Goal: Information Seeking & Learning: Learn about a topic

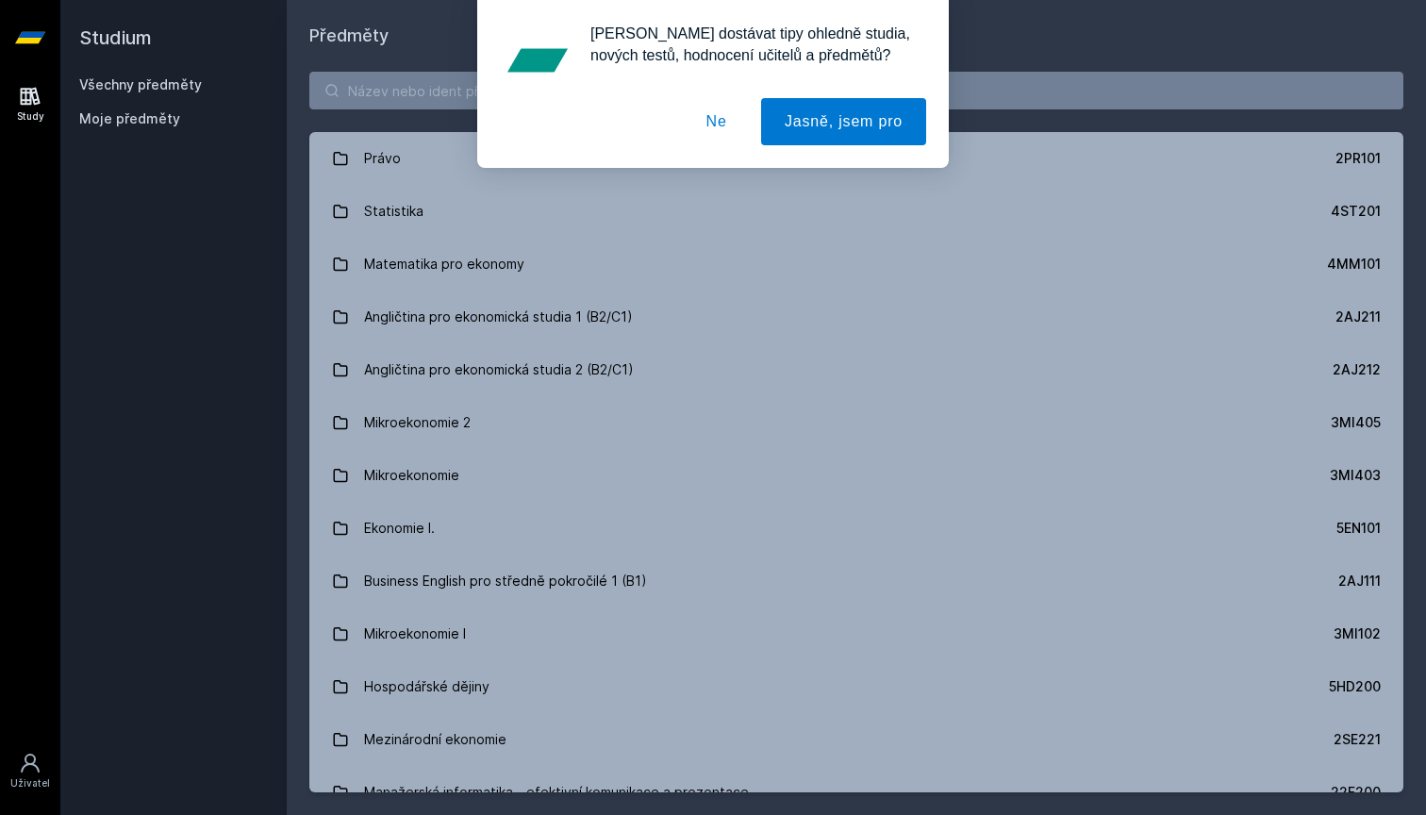
click at [732, 116] on button "Ne" at bounding box center [717, 121] width 68 height 47
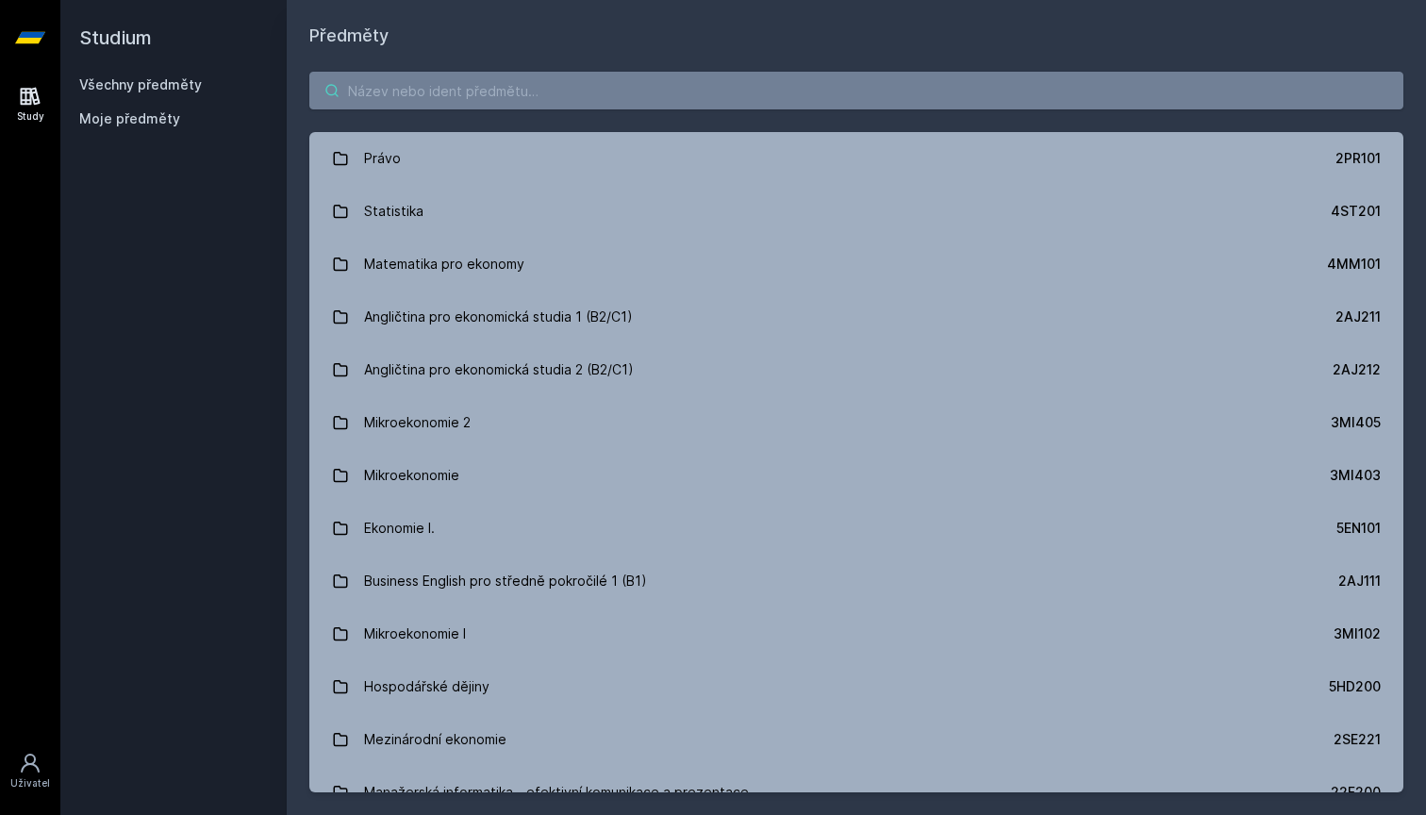
click at [686, 87] on input "search" at bounding box center [856, 91] width 1094 height 38
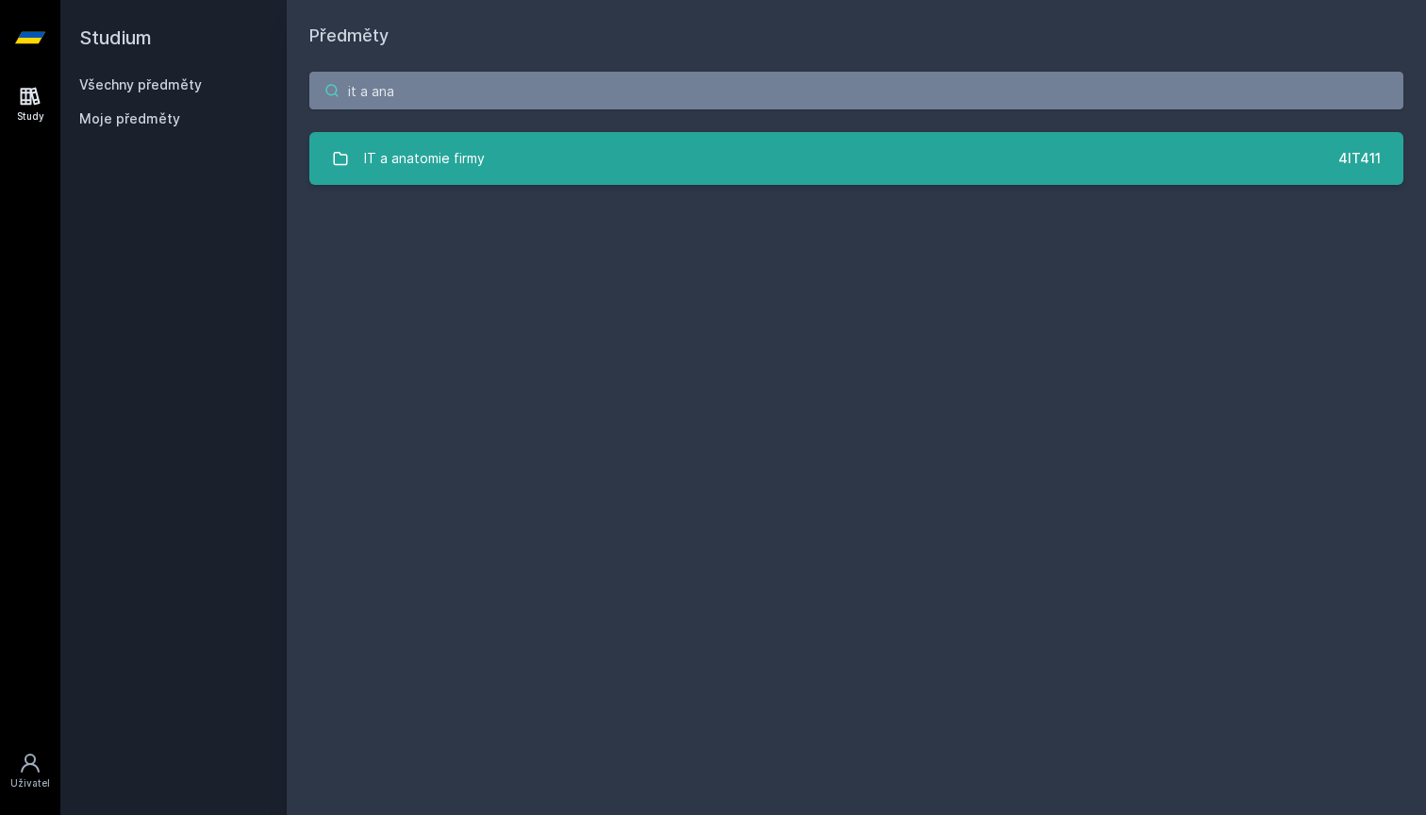
type input "it a ana"
click at [483, 151] on div "IT a anatomie firmy" at bounding box center [424, 159] width 121 height 38
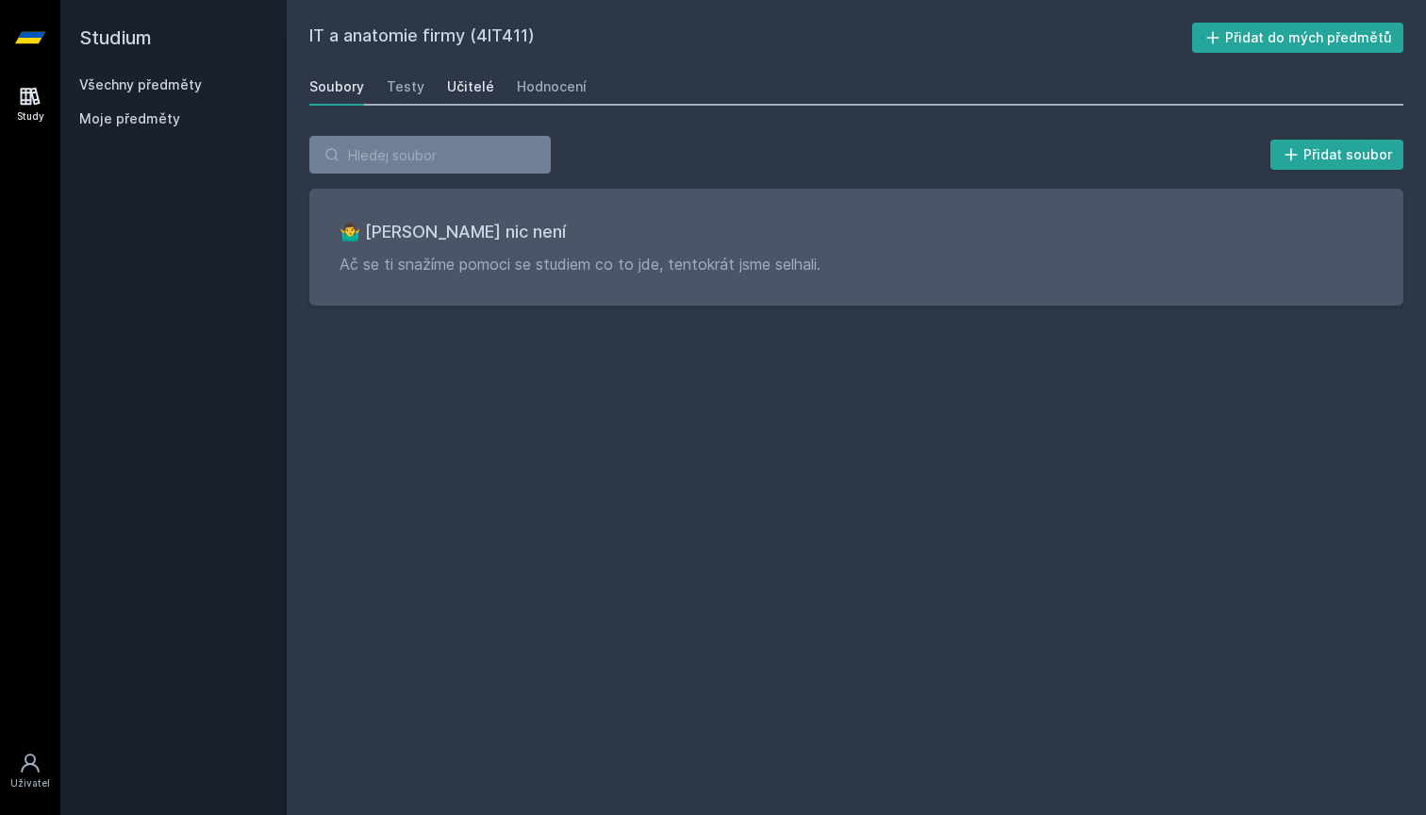
click at [459, 89] on div "Učitelé" at bounding box center [470, 86] width 47 height 19
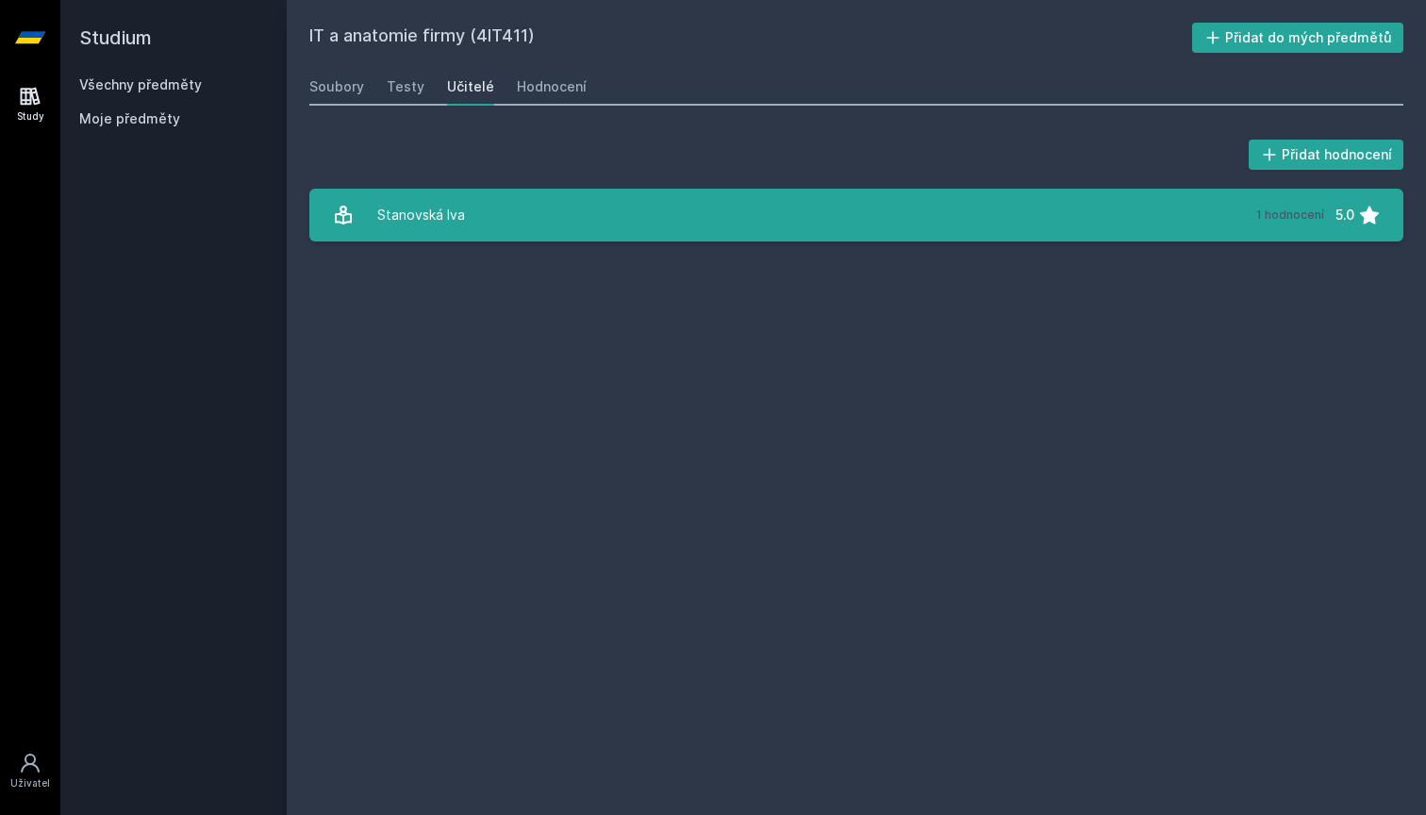
click at [517, 210] on link "Stanovská Iva 1 hodnocení 5.0" at bounding box center [856, 215] width 1094 height 53
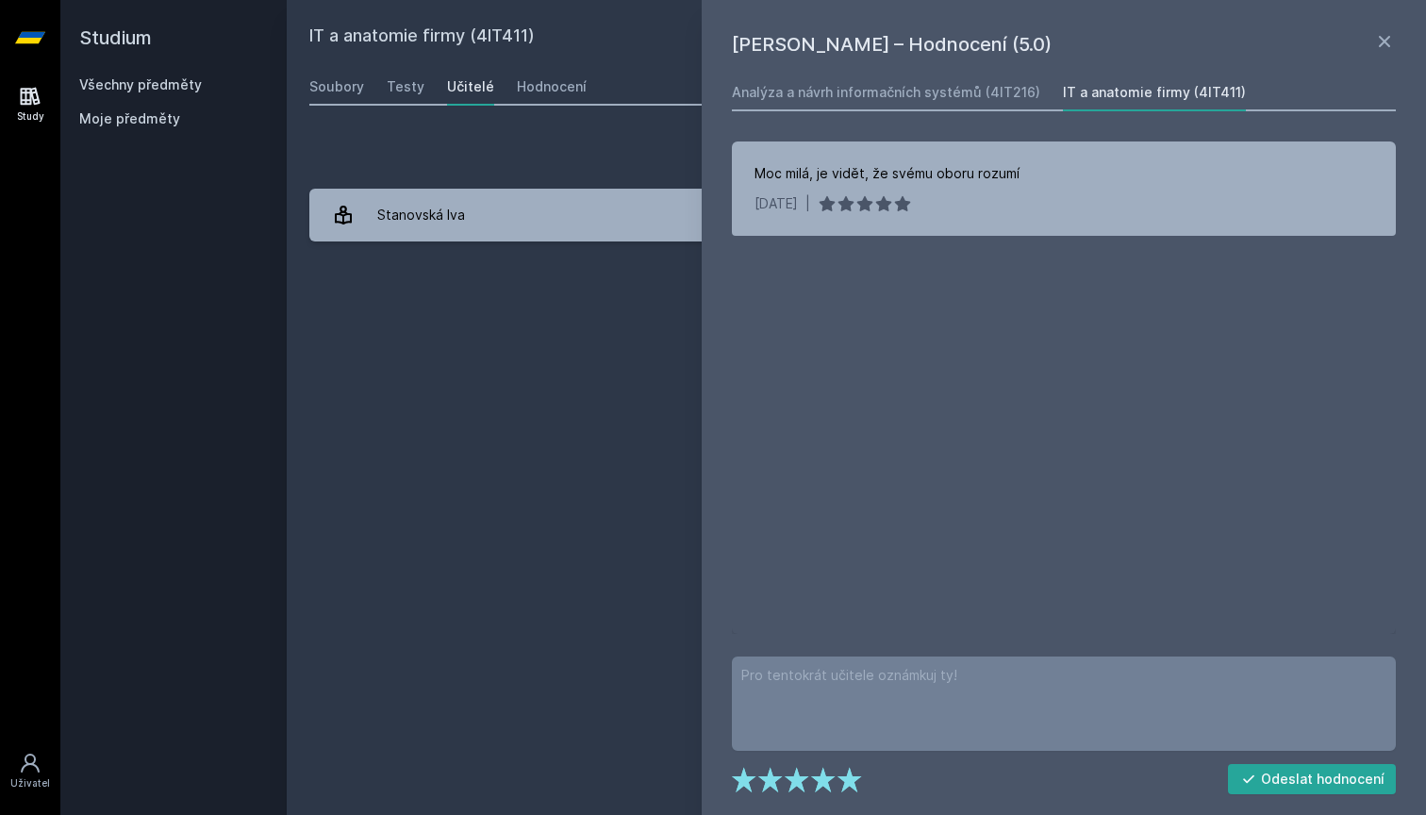
click at [549, 168] on div "Přidat hodnocení" at bounding box center [856, 155] width 1094 height 38
click at [543, 101] on link "Hodnocení" at bounding box center [552, 87] width 70 height 38
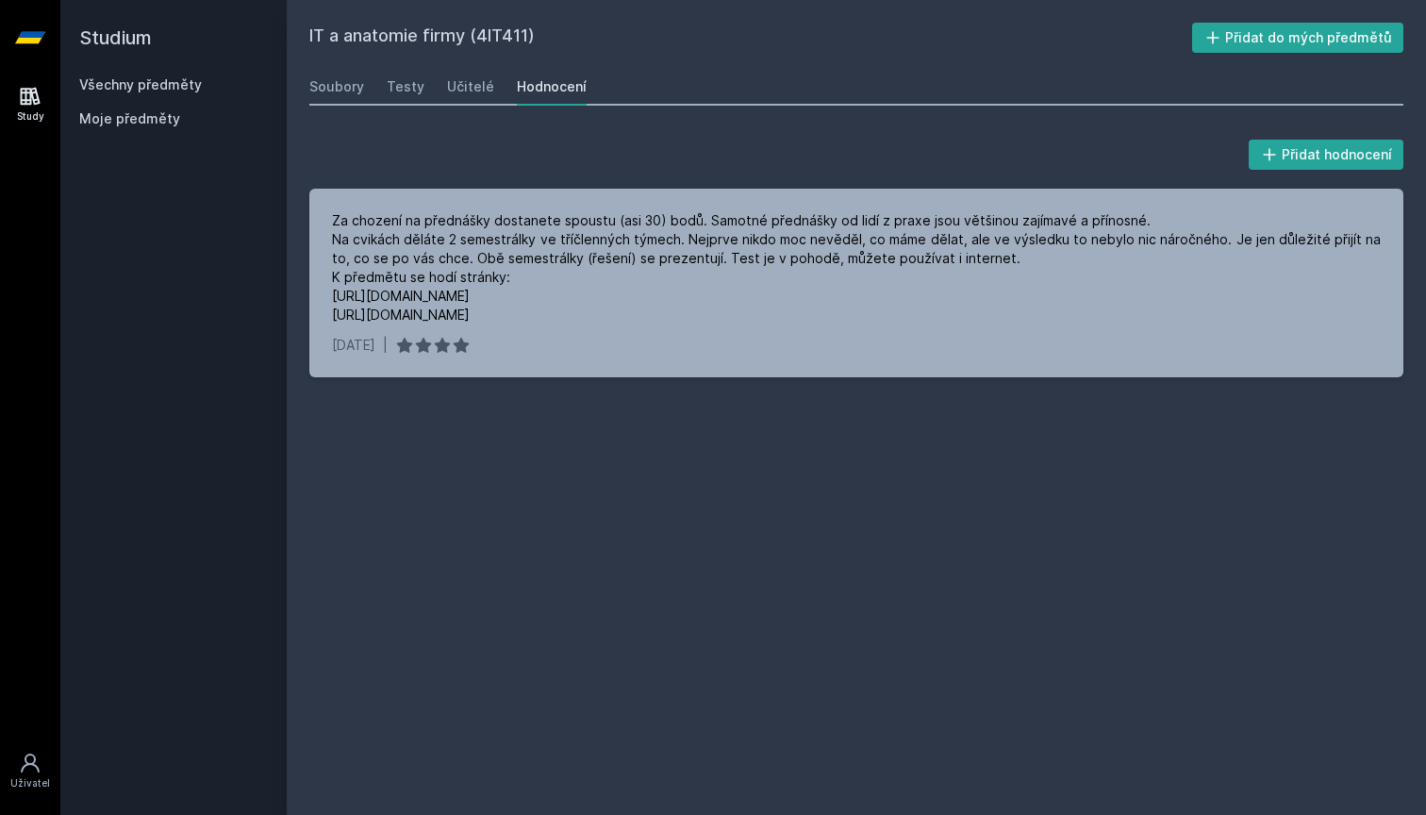
click at [487, 95] on div "Soubory Testy Učitelé Hodnocení" at bounding box center [856, 87] width 1094 height 38
click at [487, 95] on div "Učitelé" at bounding box center [470, 86] width 47 height 19
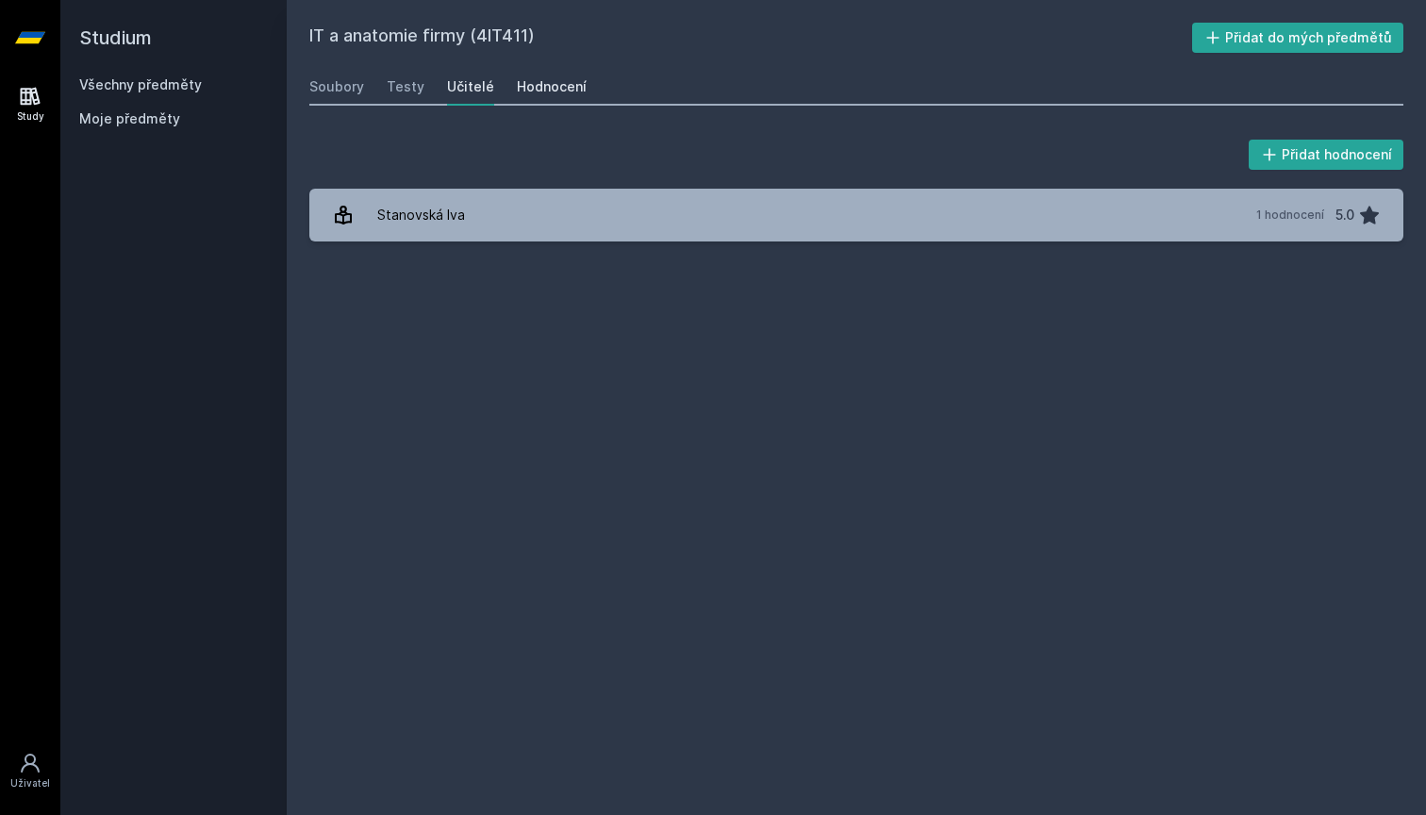
click at [522, 81] on div "Hodnocení" at bounding box center [552, 86] width 70 height 19
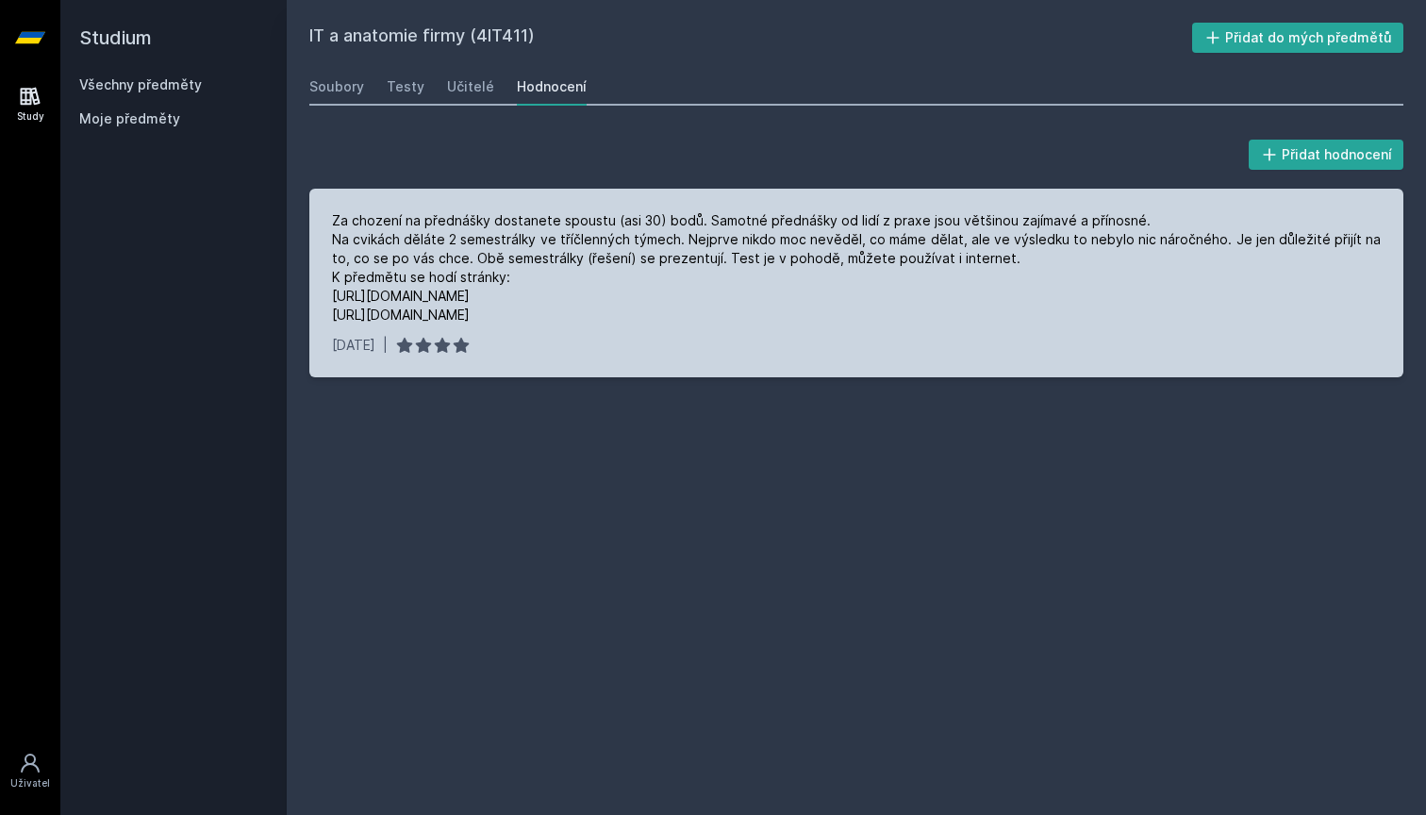
click at [604, 252] on div "Za chození na přednášky dostanete spoustu (asi 30) bodů. Samotné přednášky od l…" at bounding box center [856, 267] width 1049 height 113
drag, startPoint x: 492, startPoint y: 294, endPoint x: 470, endPoint y: 295, distance: 22.7
click at [470, 295] on div "Za chození na přednášky dostanete spoustu (asi 30) bodů. Samotné přednášky od l…" at bounding box center [856, 267] width 1049 height 113
drag, startPoint x: 482, startPoint y: 298, endPoint x: 336, endPoint y: 299, distance: 146.2
click at [336, 299] on div "Za chození na přednášky dostanete spoustu (asi 30) bodů. Samotné přednášky od l…" at bounding box center [856, 267] width 1049 height 113
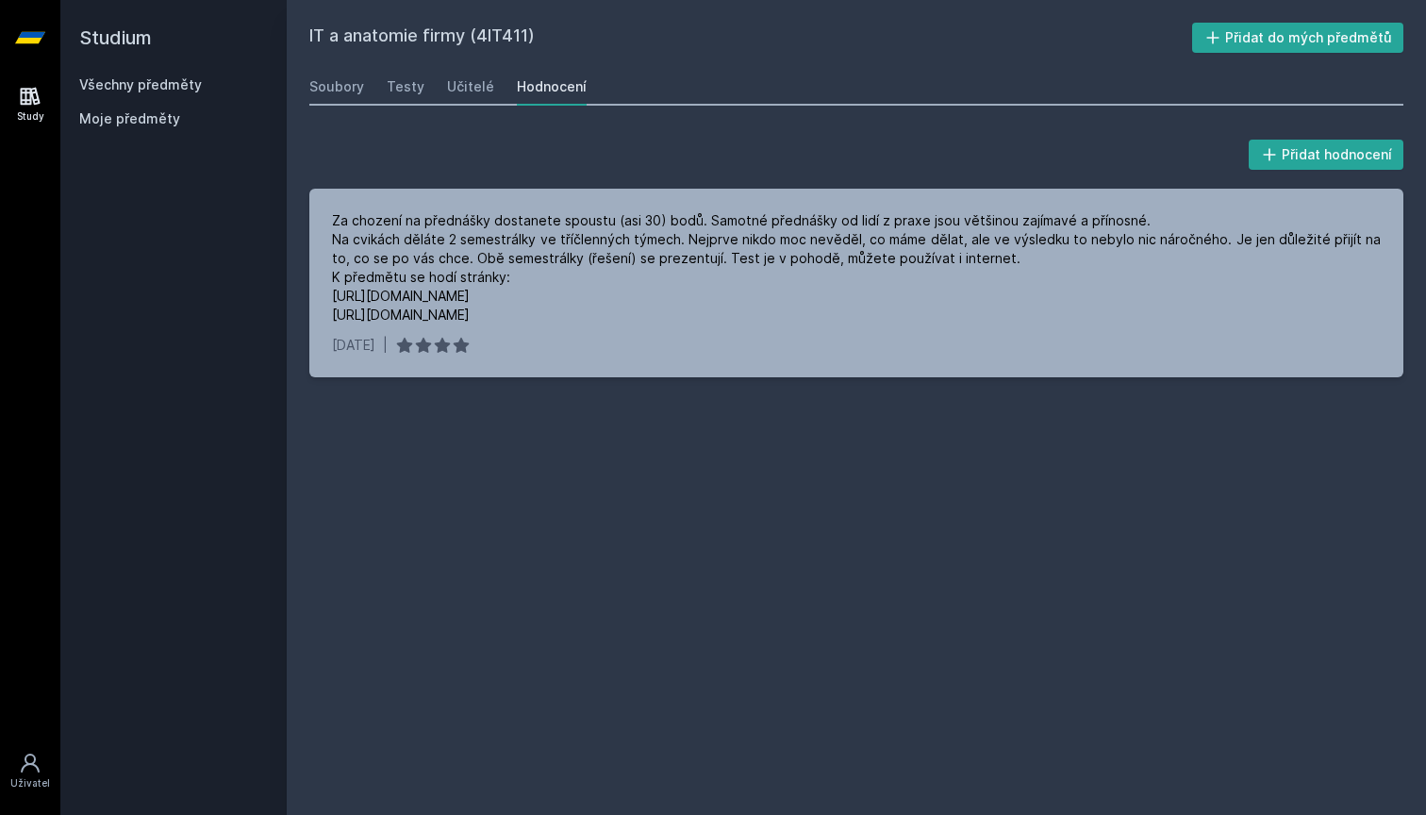
click at [496, 33] on h2 "IT a anatomie firmy (4IT411)" at bounding box center [750, 38] width 883 height 30
copy h2 "4IT411"
click at [486, 30] on h2 "IT a anatomie firmy (4IT411)" at bounding box center [750, 38] width 883 height 30
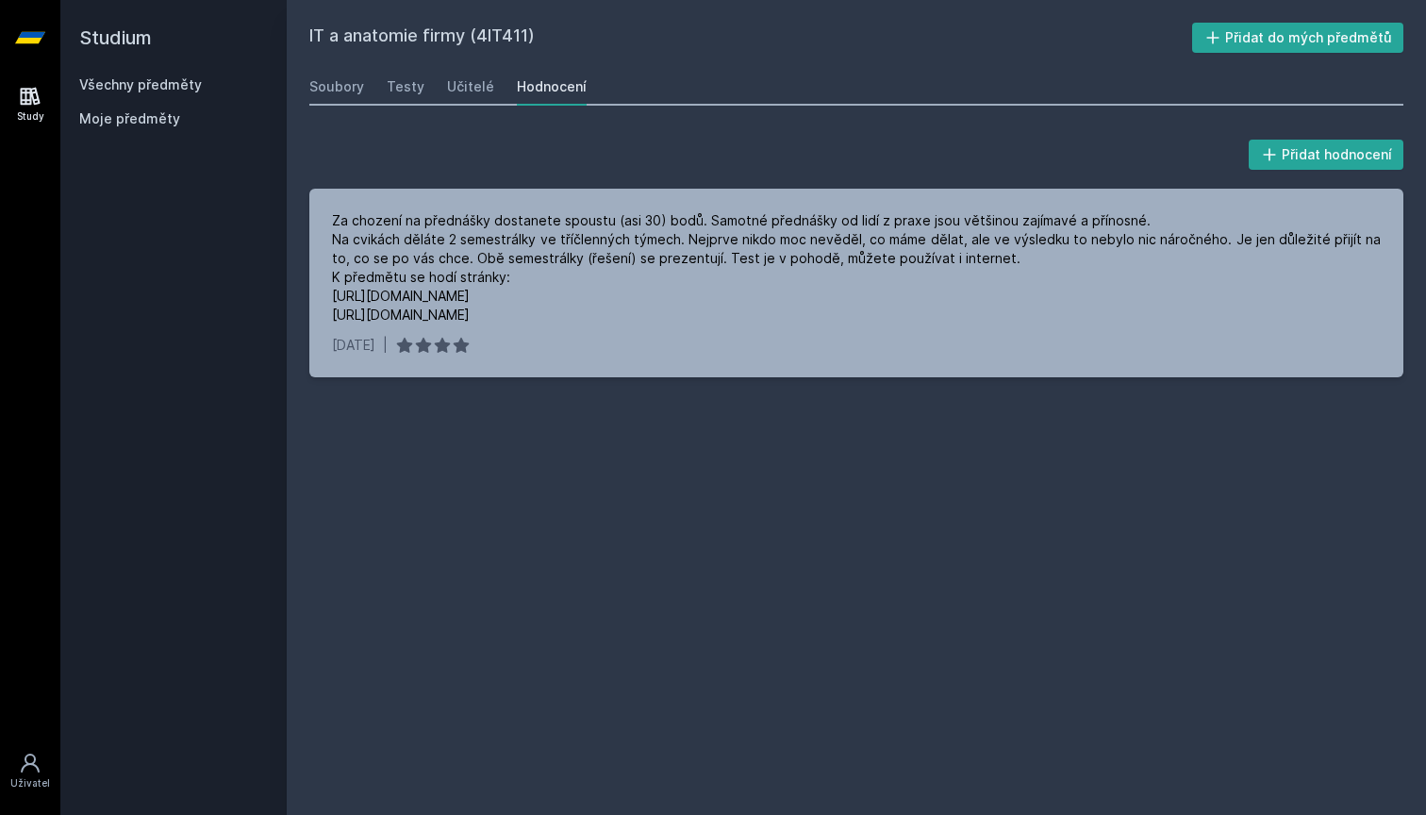
click at [74, 65] on div "Studium Všechny předměty Moje předměty" at bounding box center [173, 407] width 226 height 815
click at [92, 81] on link "Všechny předměty" at bounding box center [140, 84] width 123 height 16
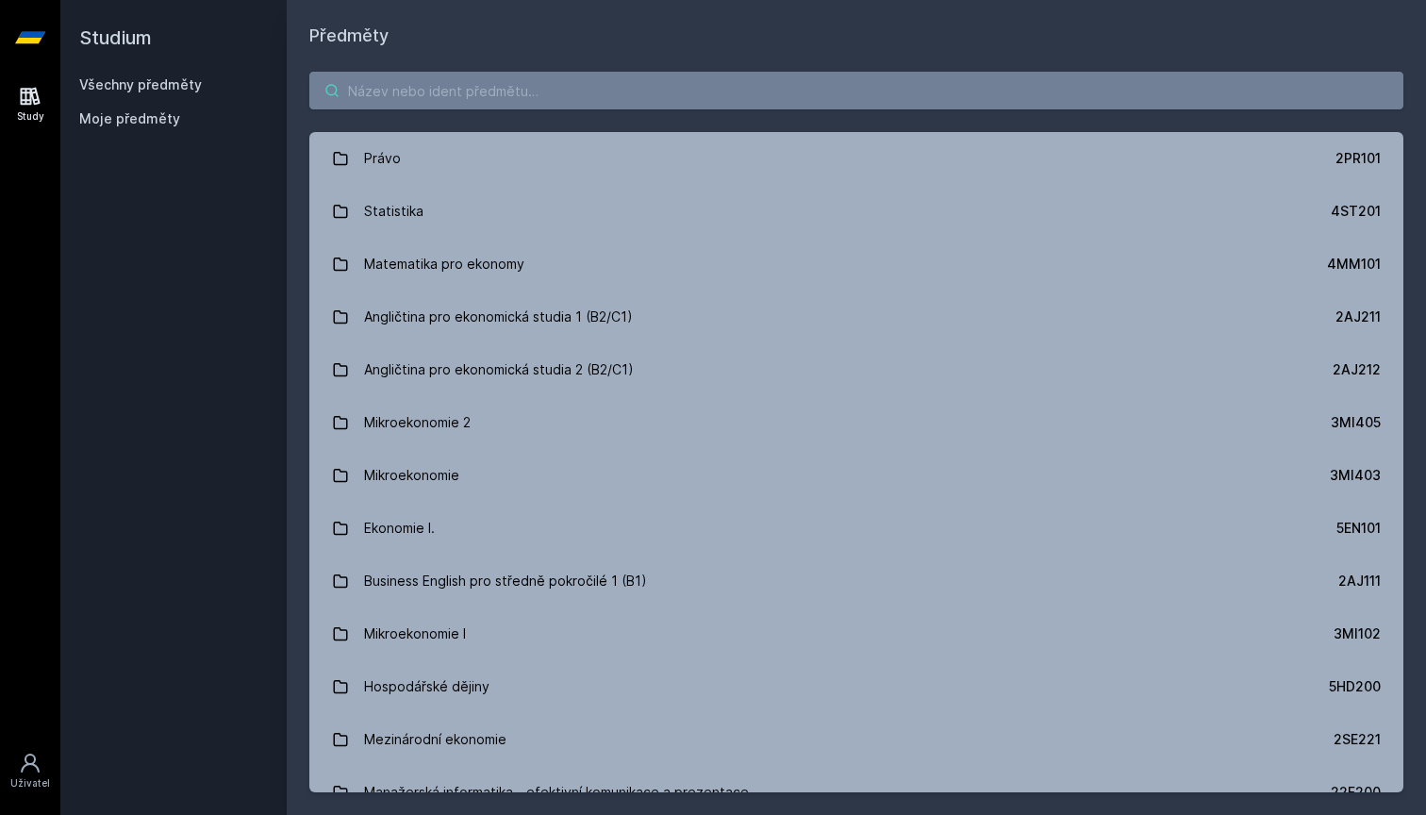
drag, startPoint x: 395, startPoint y: 83, endPoint x: 388, endPoint y: 61, distance: 22.7
click at [395, 83] on input "search" at bounding box center [856, 91] width 1094 height 38
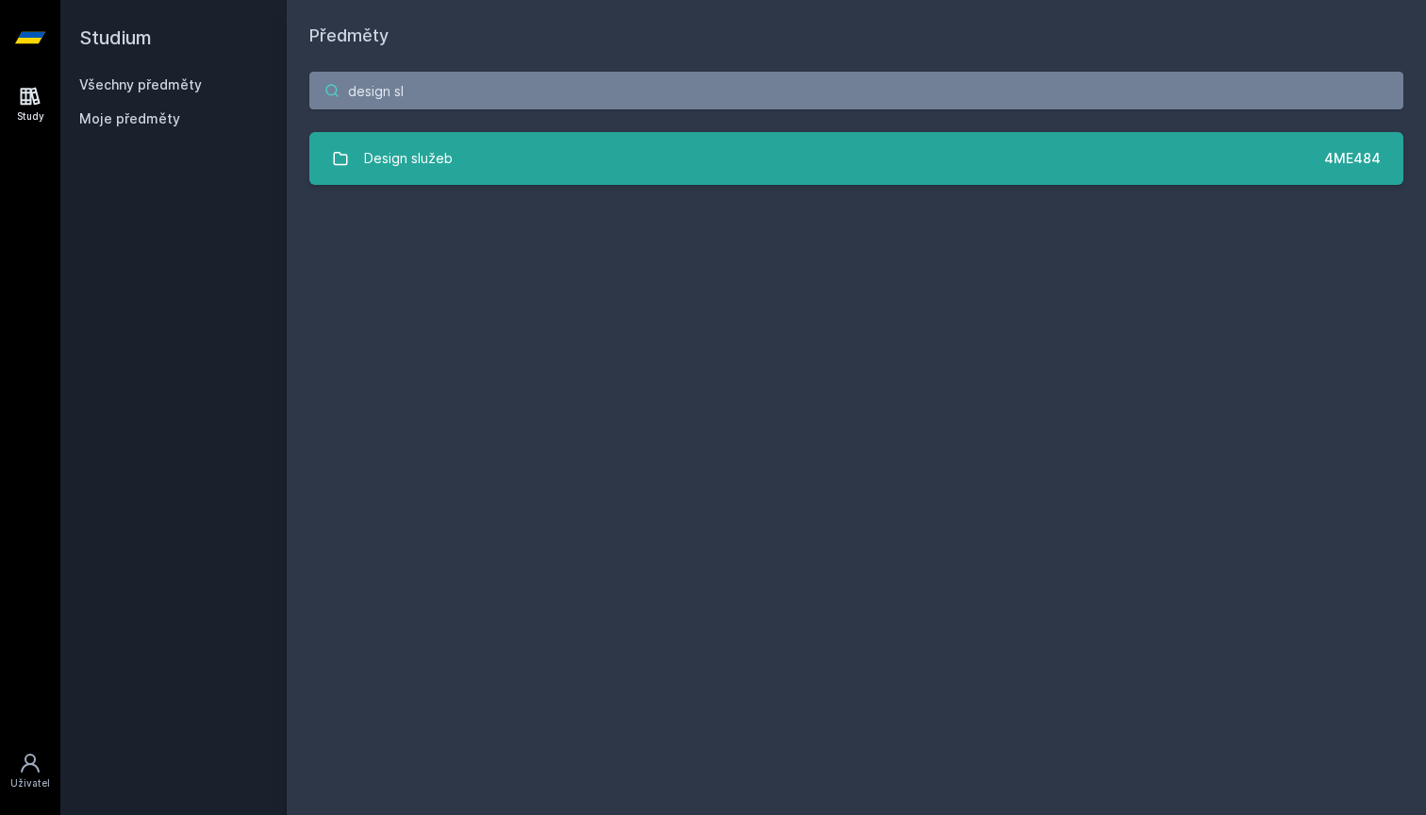
type input "design sl"
click at [455, 166] on link "Design služeb 4ME484" at bounding box center [856, 158] width 1094 height 53
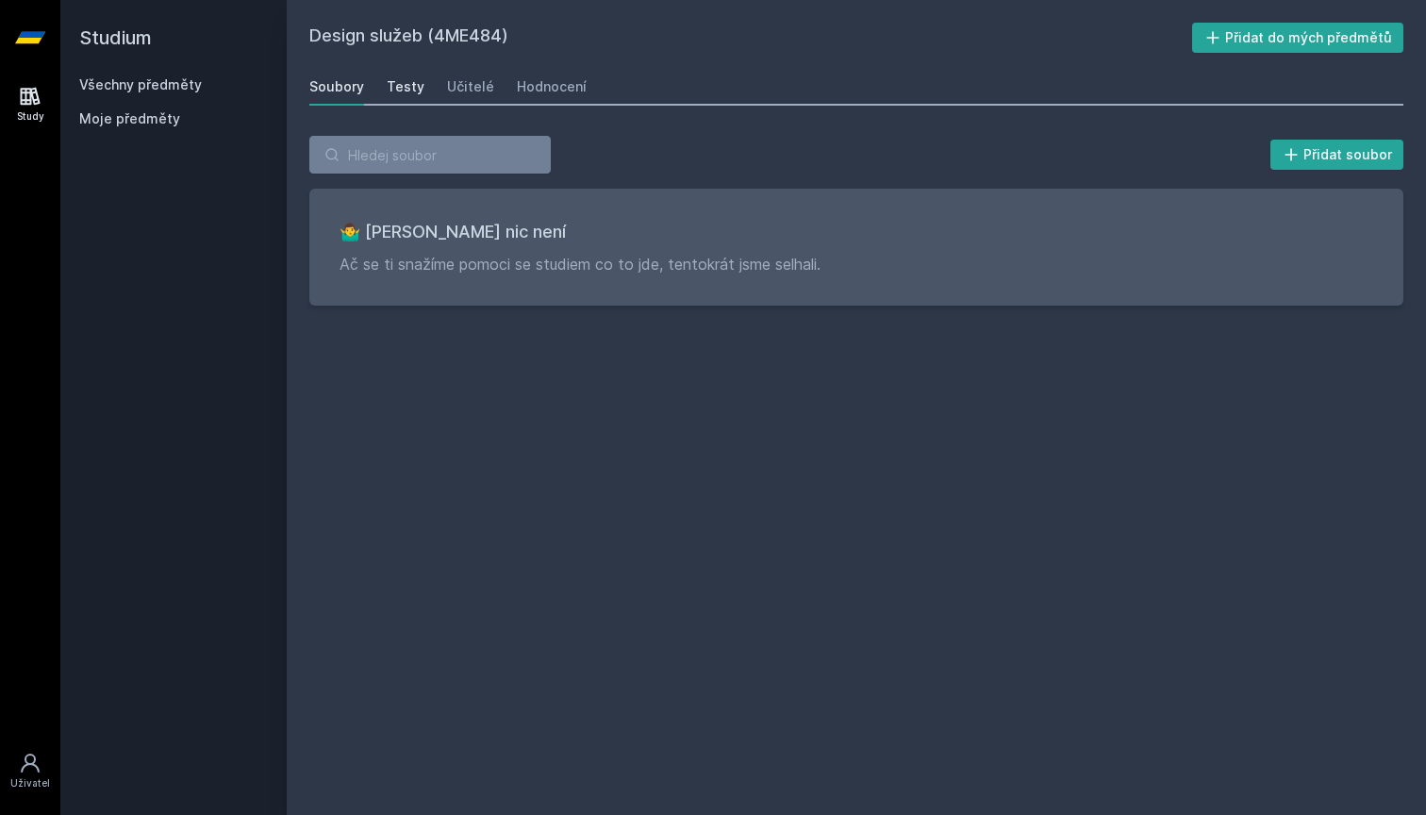
click at [407, 72] on link "Testy" at bounding box center [406, 87] width 38 height 38
click at [450, 80] on div "Učitelé" at bounding box center [470, 86] width 47 height 19
click at [517, 86] on div "Hodnocení" at bounding box center [552, 86] width 70 height 19
click at [347, 70] on link "Soubory" at bounding box center [336, 87] width 55 height 38
click at [469, 36] on h2 "Design služeb (4ME484)" at bounding box center [750, 38] width 883 height 30
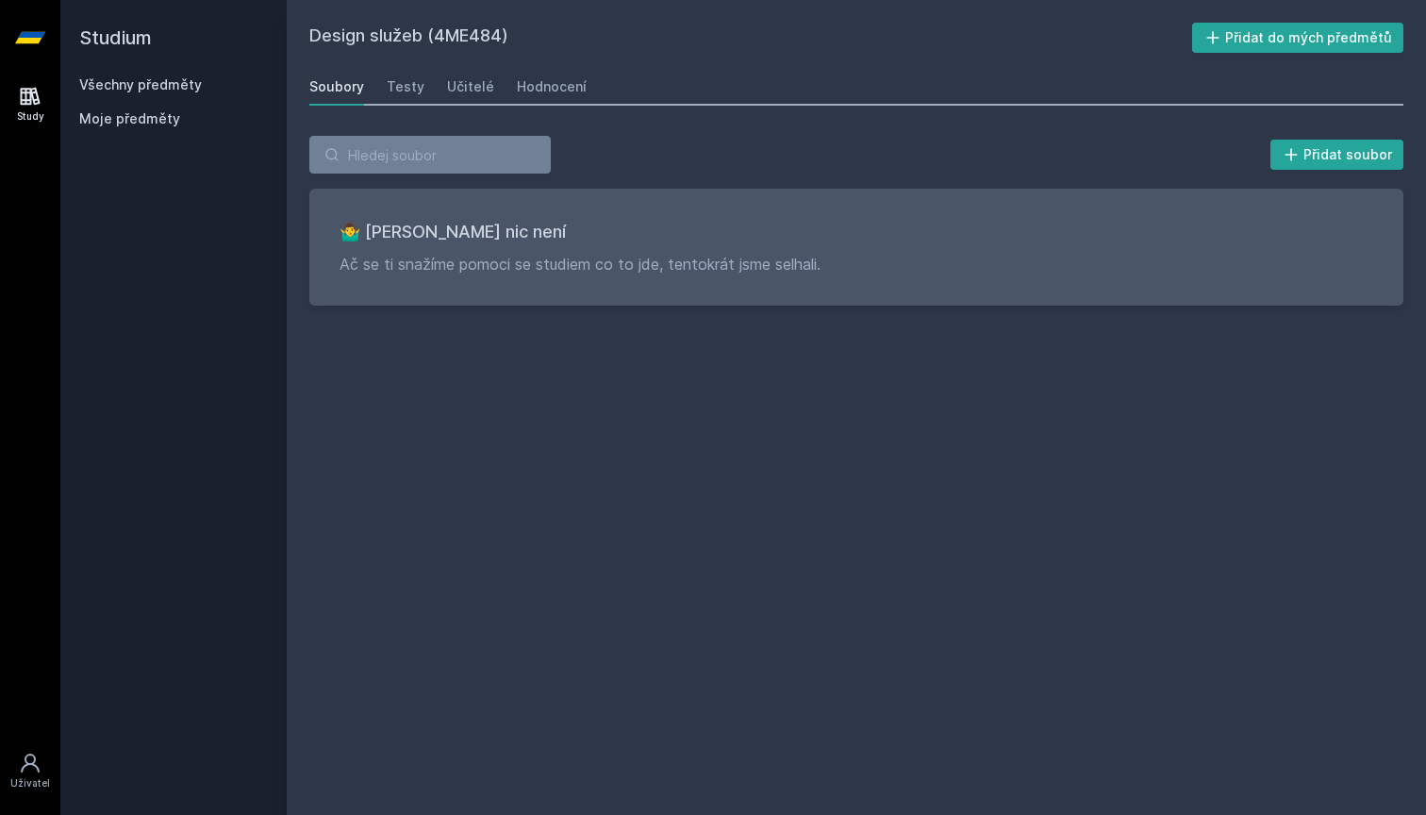
click at [469, 36] on h2 "Design služeb (4ME484)" at bounding box center [750, 38] width 883 height 30
copy h2 "4ME484"
